Goal: Transaction & Acquisition: Obtain resource

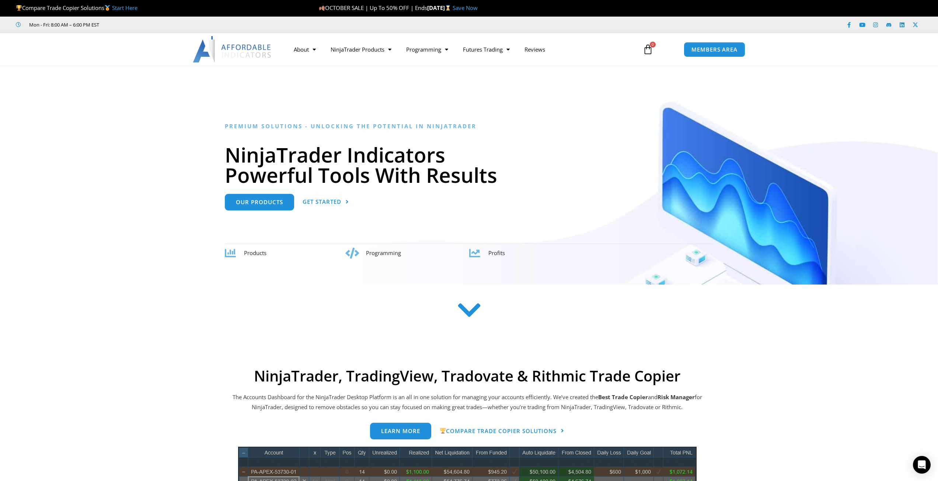
click at [478, 8] on link "Save Now" at bounding box center [465, 7] width 25 height 7
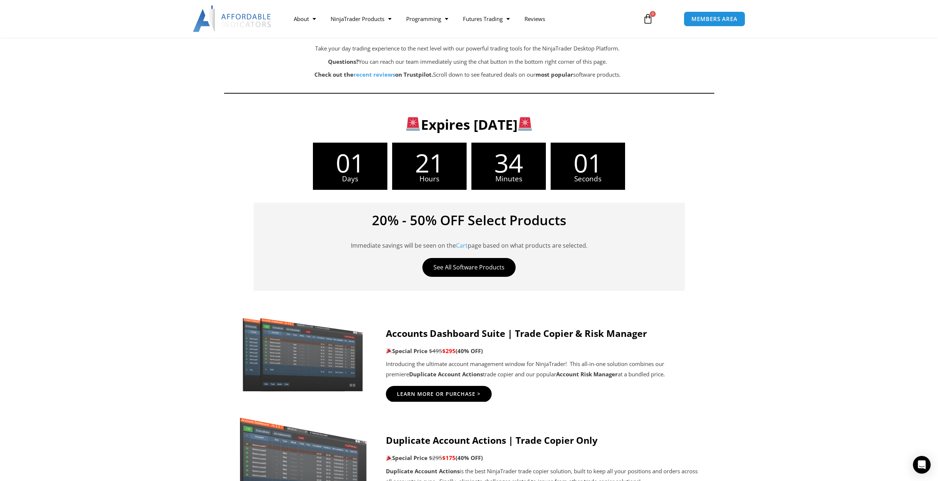
scroll to position [258, 0]
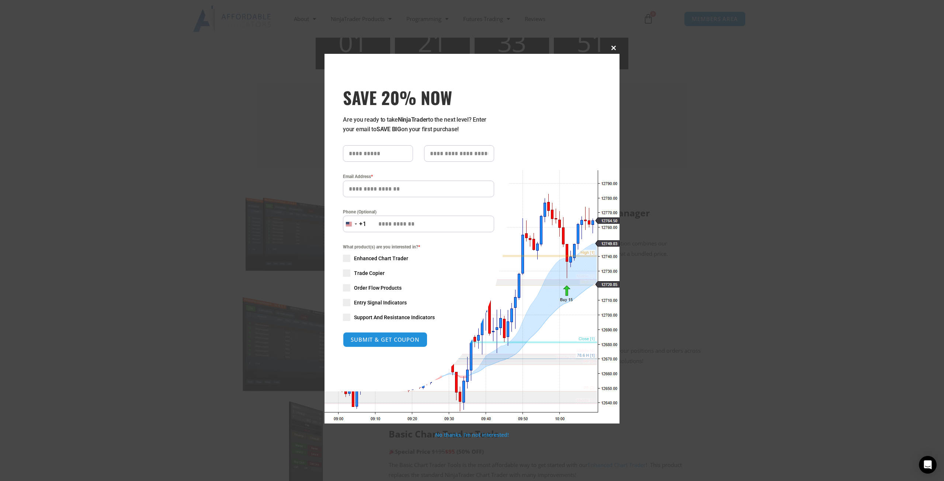
click at [613, 50] on span "SAVE 20% NOW popup" at bounding box center [613, 48] width 12 height 4
